Goal: Task Accomplishment & Management: Complete application form

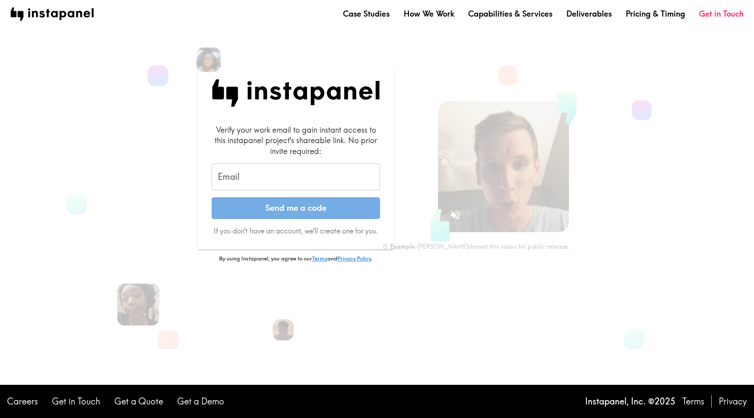
click at [240, 176] on input "Email" at bounding box center [296, 177] width 169 height 27
click at [172, 179] on div "Verify your work email to gain instant access to this instapanel project's shar…" at bounding box center [296, 188] width 257 height 246
click at [265, 178] on input "Email" at bounding box center [296, 177] width 169 height 27
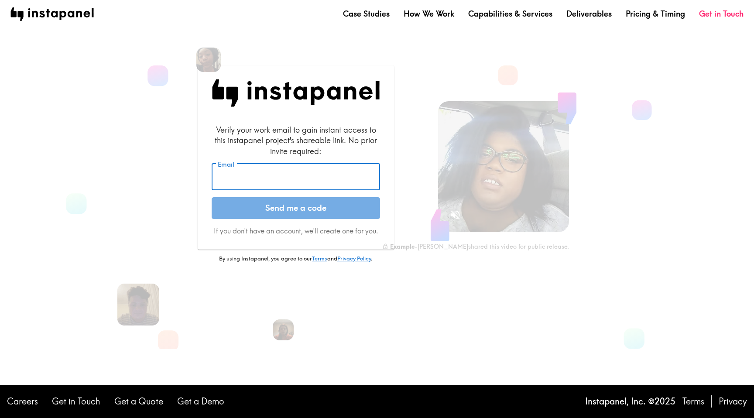
type input "[PERSON_NAME][EMAIL_ADDRESS][PERSON_NAME][DOMAIN_NAME]"
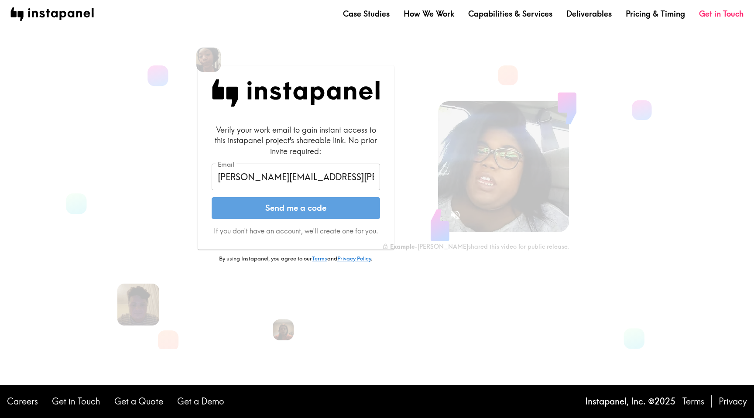
click at [278, 206] on button "Send me a code" at bounding box center [296, 208] width 169 height 22
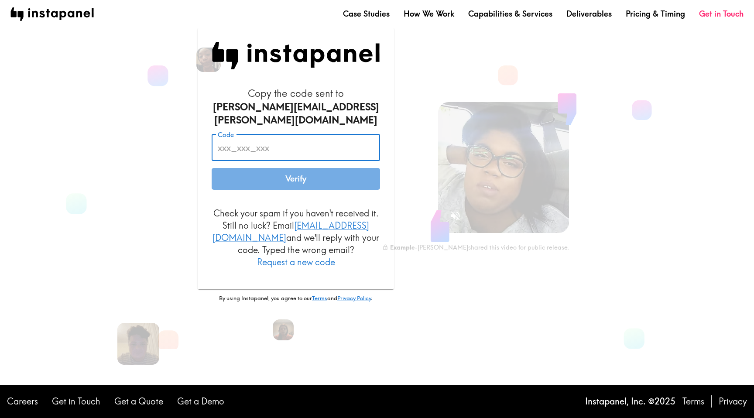
click at [262, 157] on input "Code" at bounding box center [296, 147] width 169 height 27
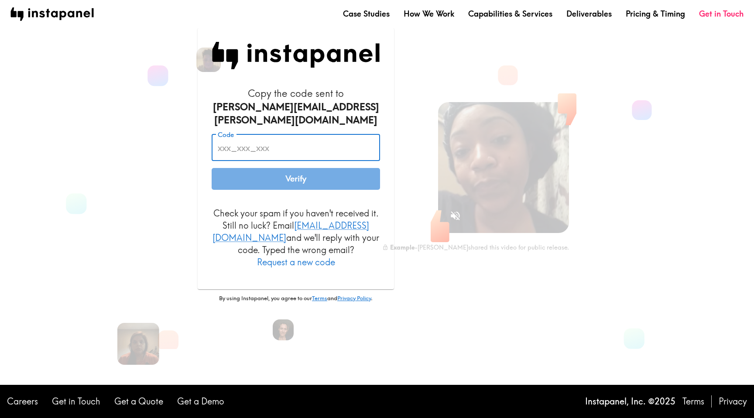
paste input "LKH_e6L_fBk"
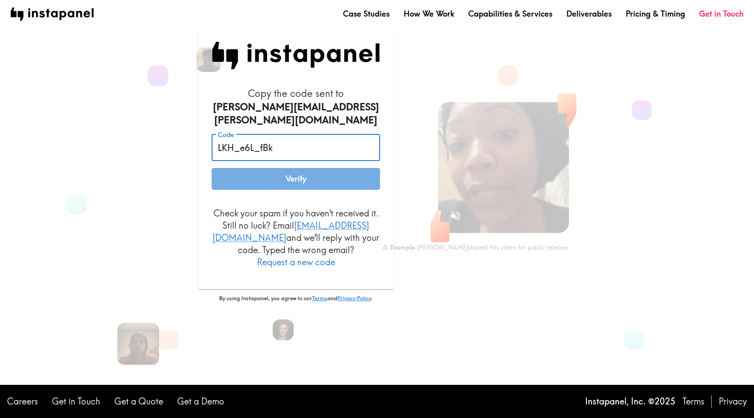
type input "LKH_e6L_fBk"
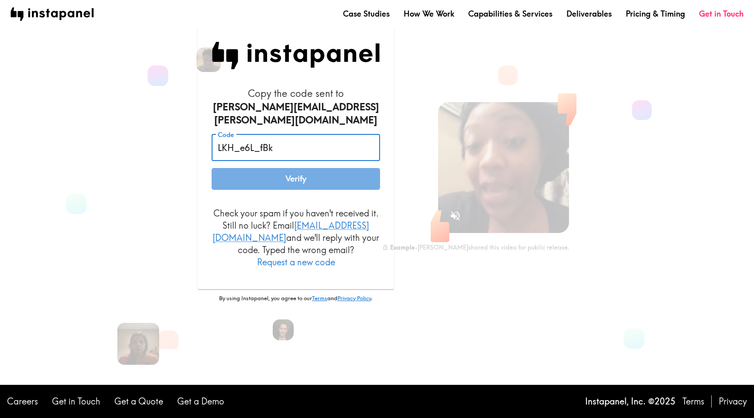
click at [297, 170] on button "Verify" at bounding box center [296, 179] width 169 height 22
